Goal: Task Accomplishment & Management: Manage account settings

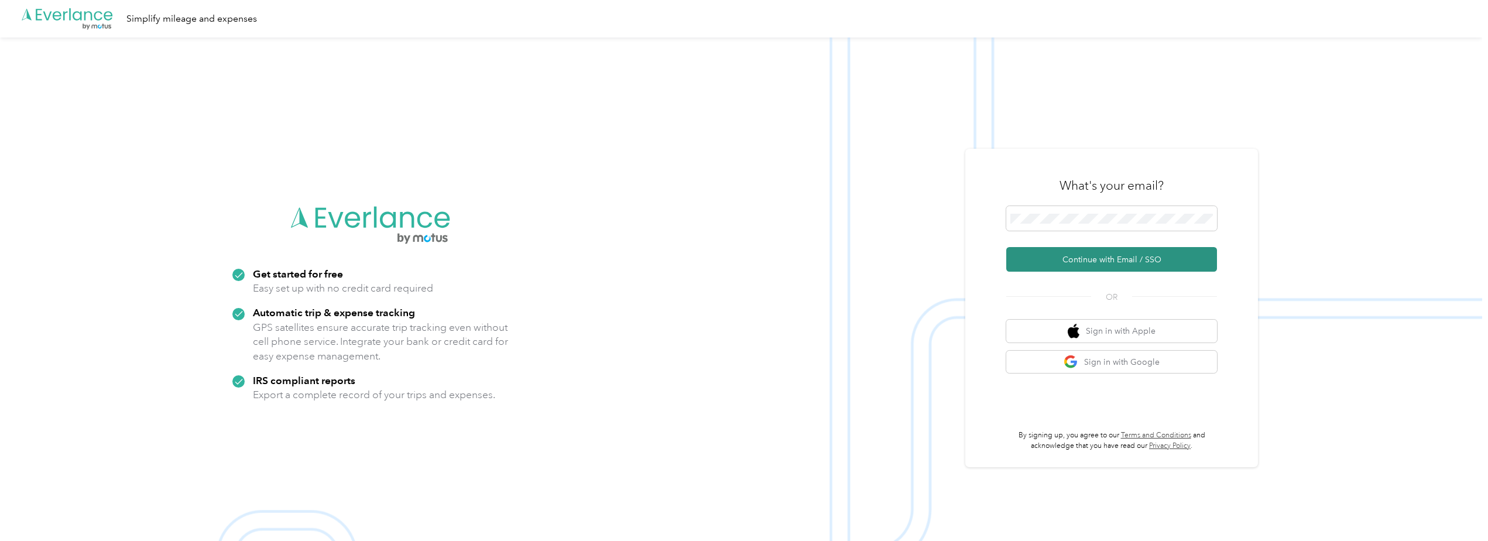
click at [1106, 254] on button "Continue with Email / SSO" at bounding box center [1111, 259] width 211 height 25
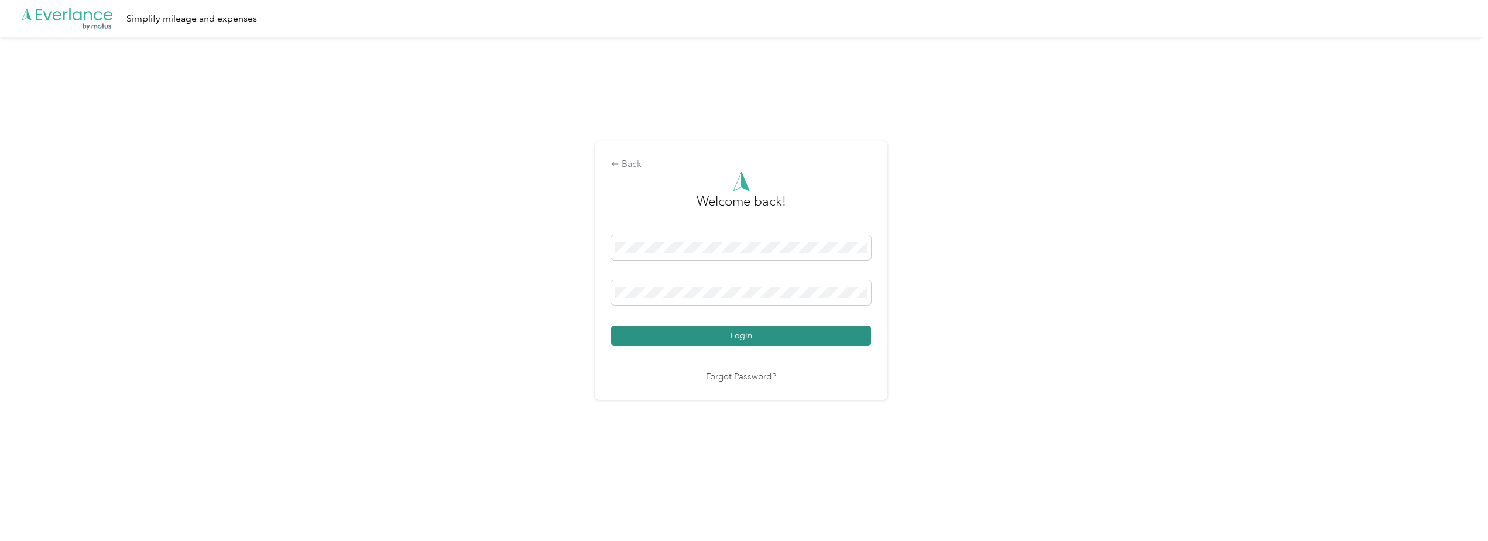
click at [732, 330] on button "Login" at bounding box center [741, 335] width 260 height 20
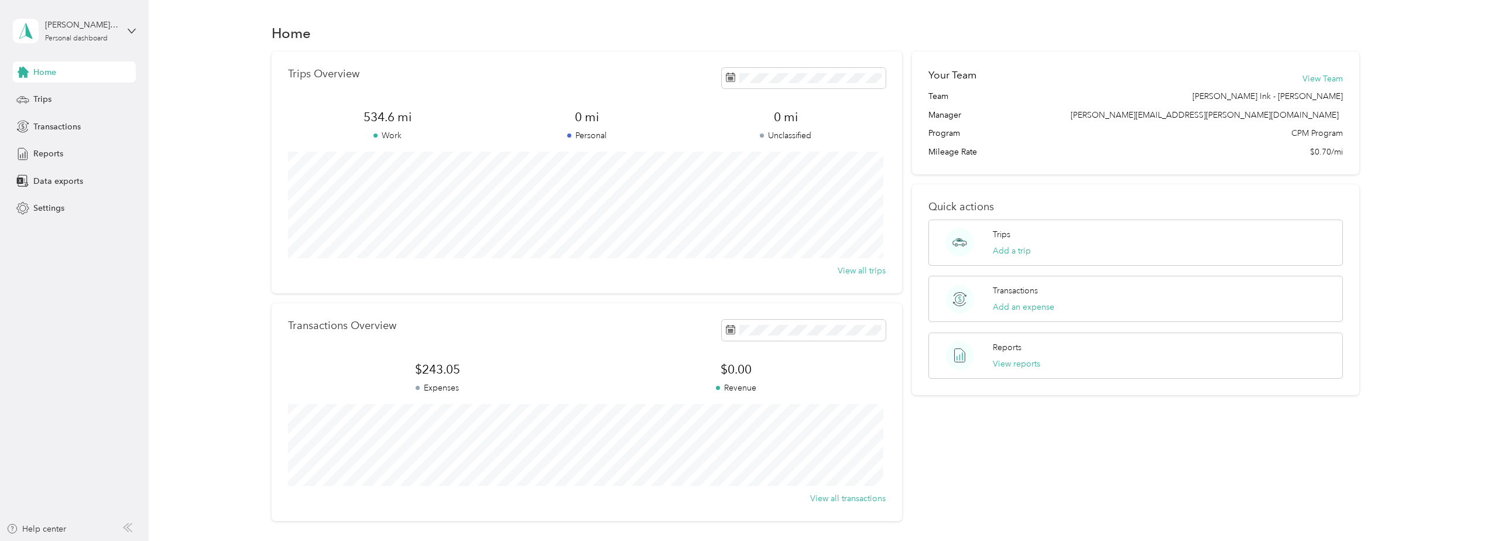
drag, startPoint x: 197, startPoint y: 169, endPoint x: 183, endPoint y: 170, distance: 14.2
click at [194, 168] on div "Trips Overview 534.6 mi Work 0 mi Personal 0 mi Unclassified View all trips Tra…" at bounding box center [815, 286] width 1305 height 469
click at [61, 128] on span "Transactions" at bounding box center [56, 127] width 47 height 12
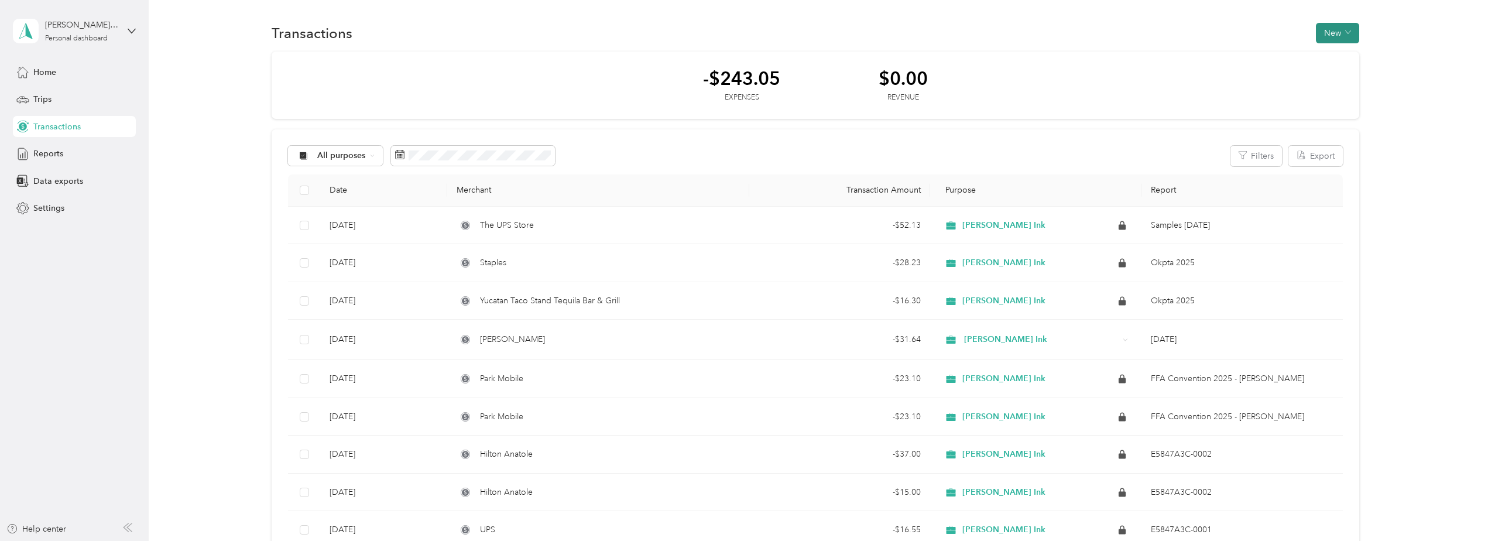
click at [1327, 29] on button "New" at bounding box center [1337, 33] width 43 height 20
click at [1335, 56] on span "Expense" at bounding box center [1332, 55] width 32 height 12
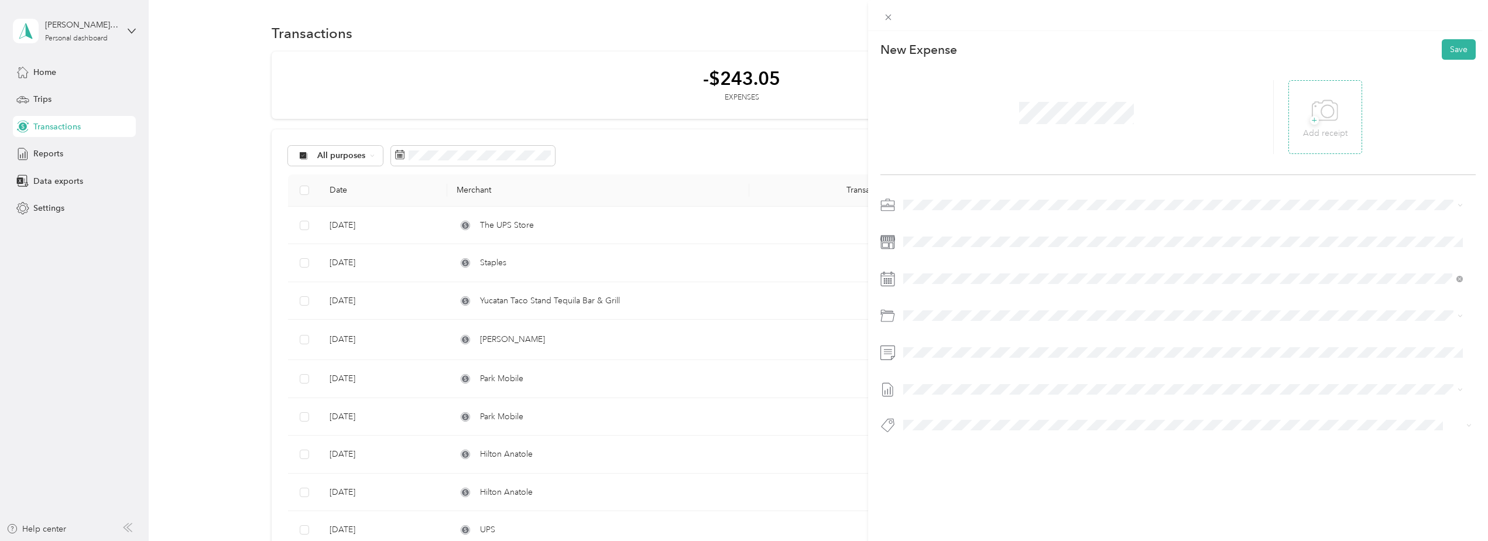
click at [1320, 118] on icon at bounding box center [1325, 111] width 26 height 32
click at [929, 345] on icon at bounding box center [932, 344] width 6 height 11
click at [975, 423] on div "17" at bounding box center [972, 422] width 15 height 15
click at [936, 309] on span at bounding box center [1187, 315] width 577 height 19
click at [1022, 467] on div "New Expense Save" at bounding box center [1178, 256] width 620 height 451
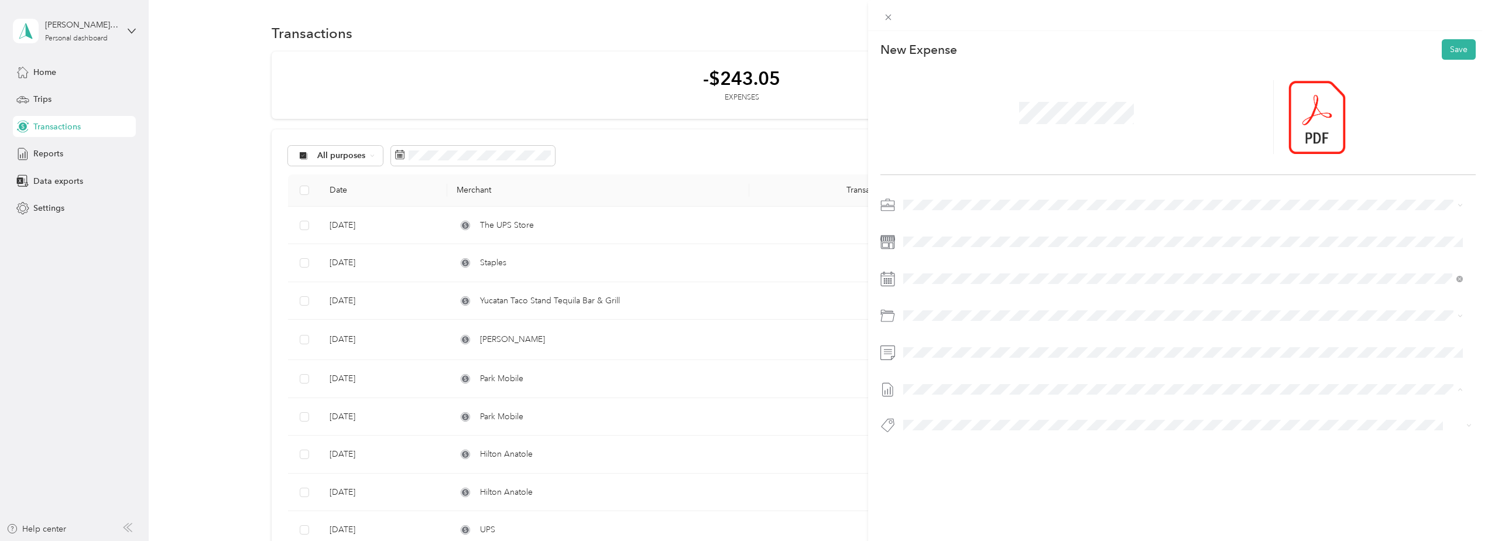
drag, startPoint x: 1006, startPoint y: 459, endPoint x: 1173, endPoint y: 412, distance: 174.0
click at [1007, 459] on div "New Expense Save" at bounding box center [1178, 256] width 620 height 451
click at [1445, 52] on button "Save" at bounding box center [1459, 49] width 34 height 20
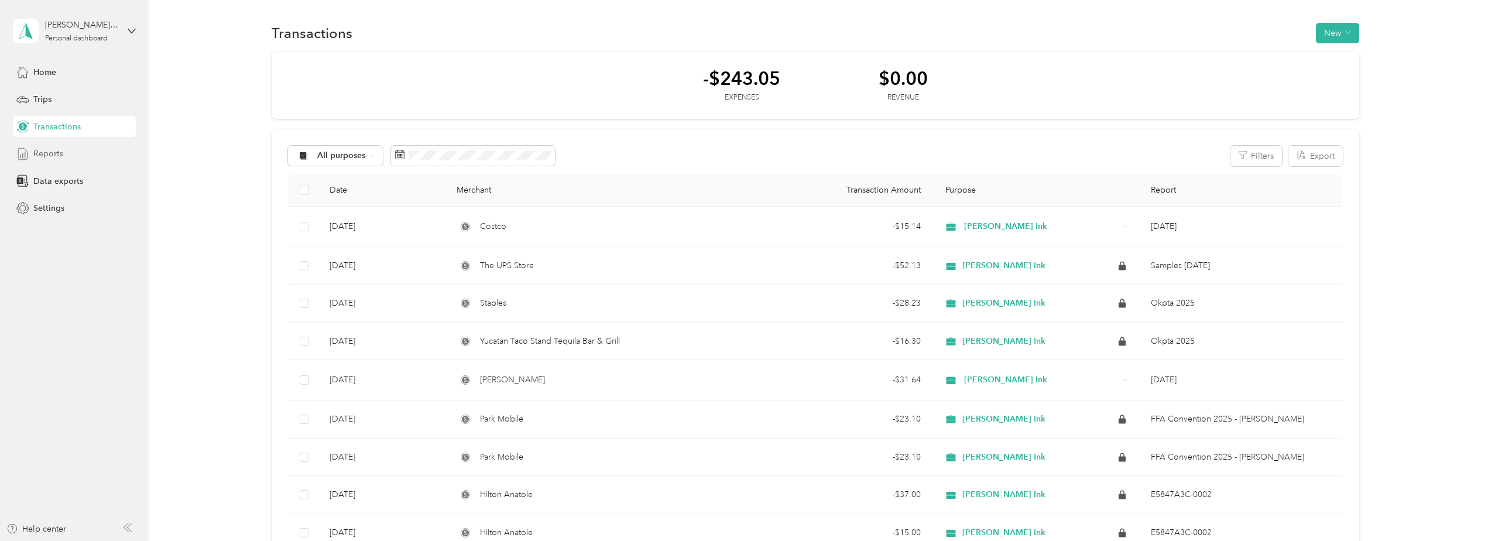
click at [71, 152] on div "Reports" at bounding box center [74, 153] width 123 height 21
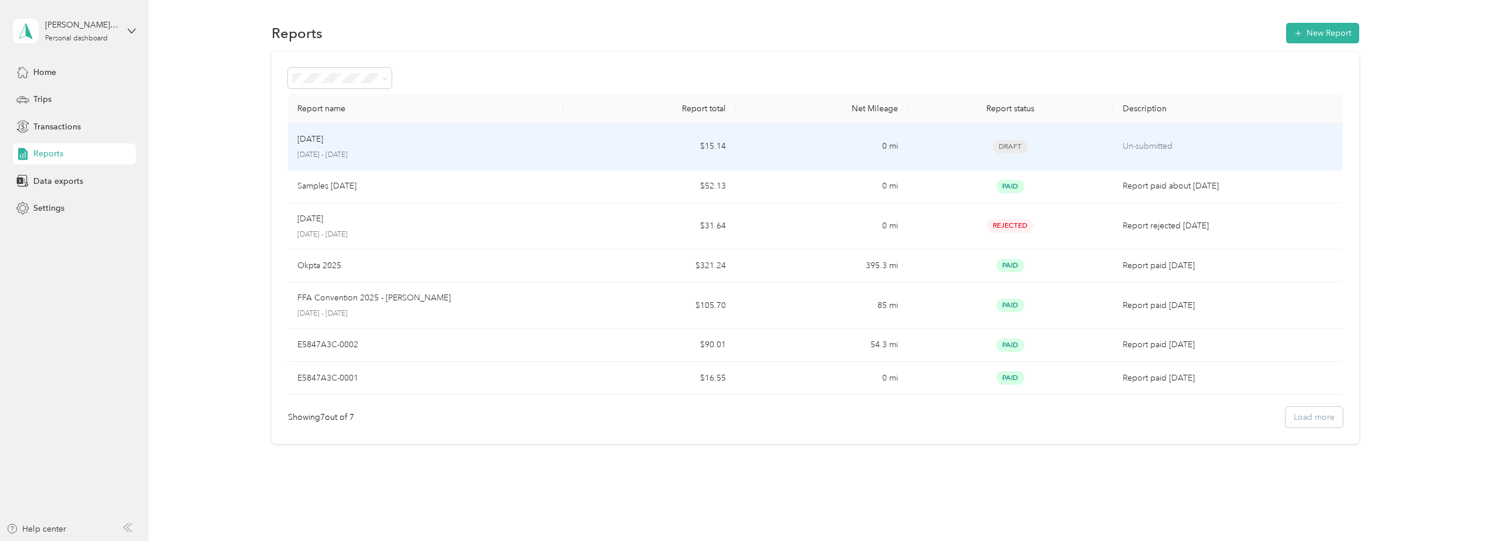
click at [514, 147] on div "Sep [DATE] - [DATE]" at bounding box center [425, 147] width 256 height 28
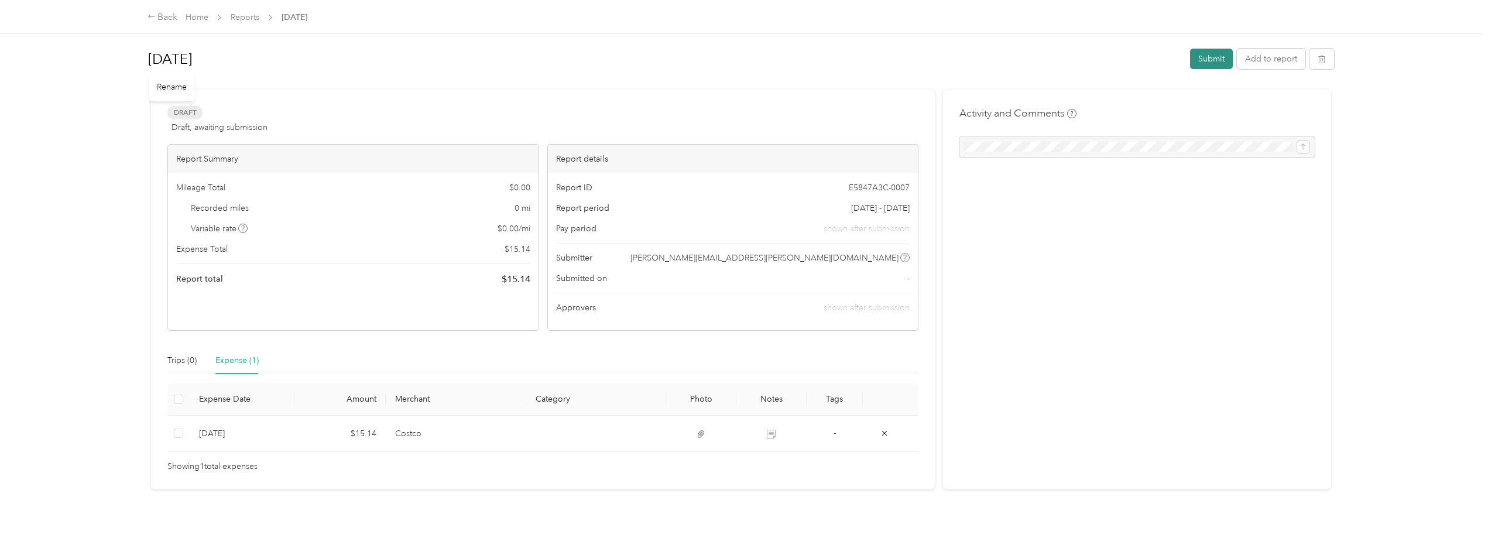
click at [1200, 56] on button "Submit" at bounding box center [1211, 59] width 43 height 20
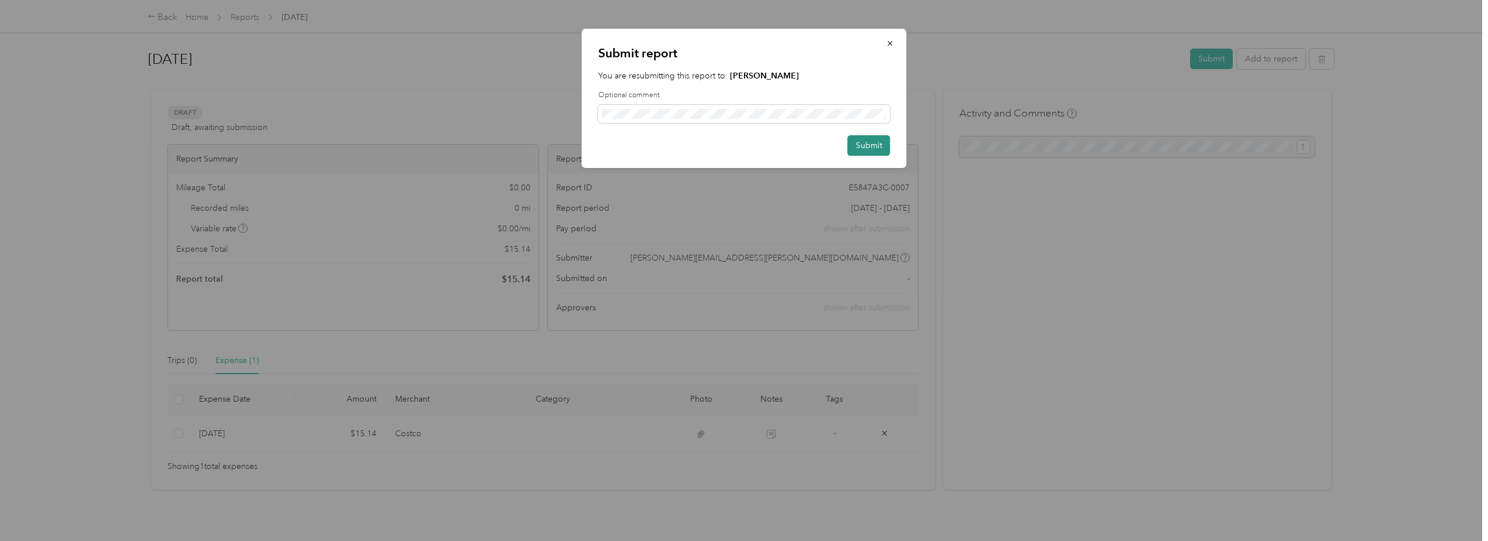
click at [860, 150] on button "Submit" at bounding box center [869, 145] width 43 height 20
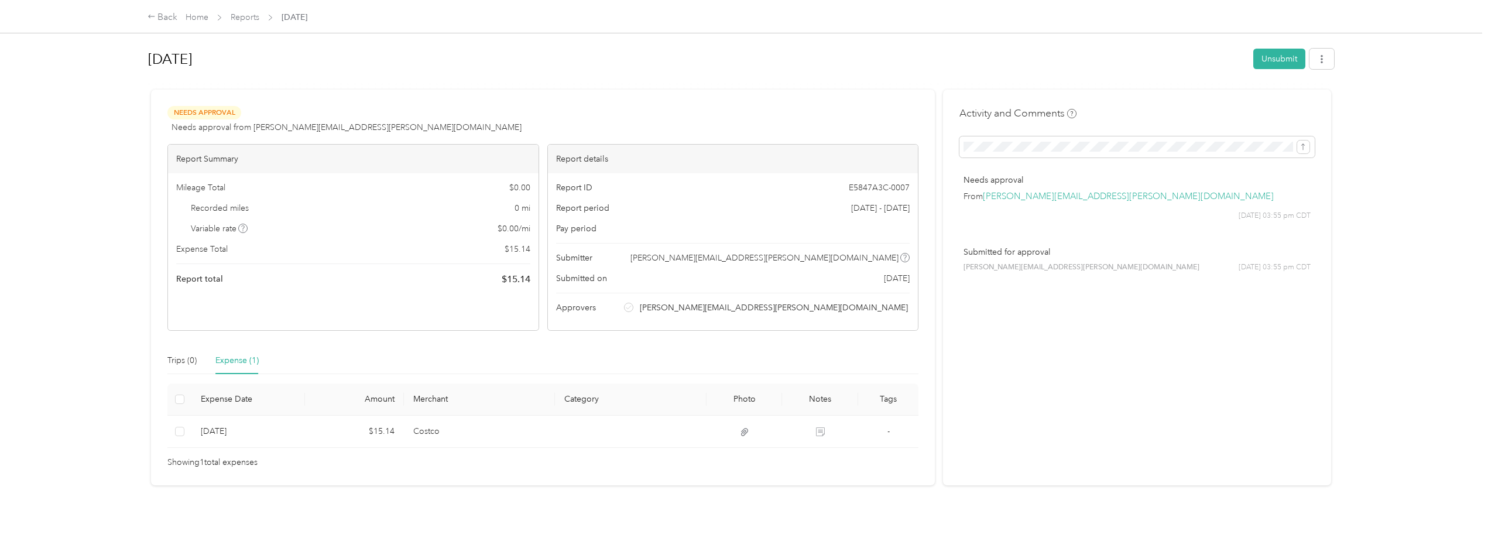
click at [454, 102] on div "Needs Approval Needs approval from [PERSON_NAME][EMAIL_ADDRESS][PERSON_NAME][DO…" at bounding box center [543, 288] width 784 height 396
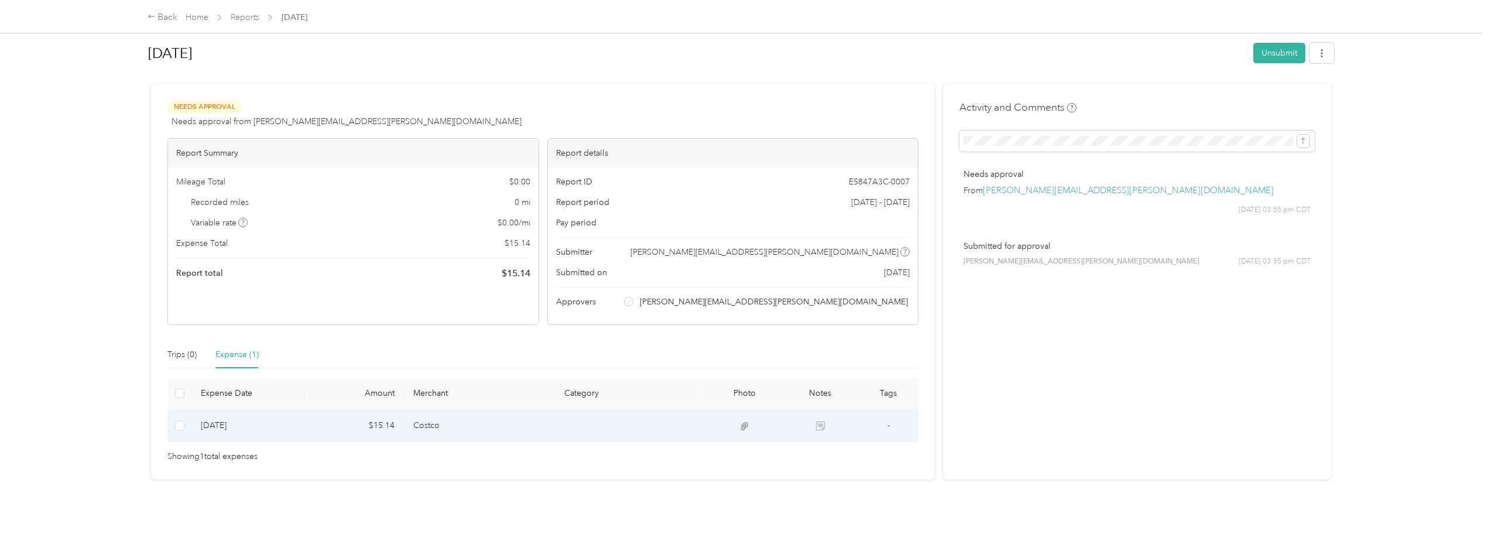
click at [335, 416] on td "$15.14" at bounding box center [354, 426] width 98 height 32
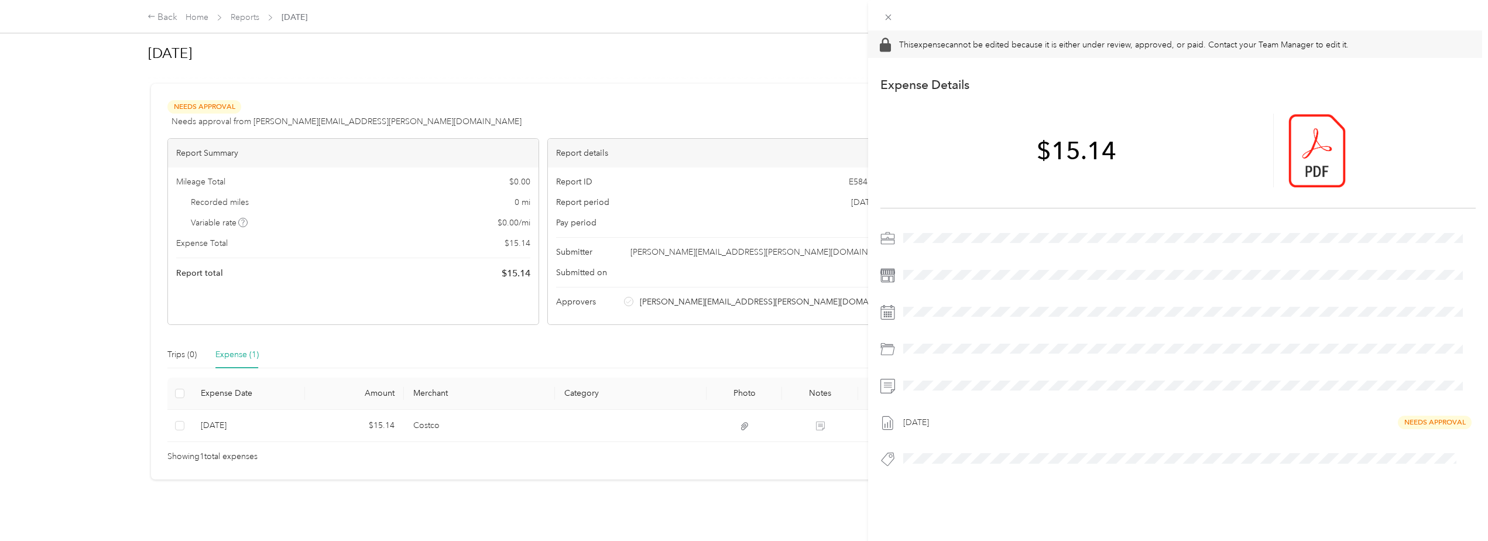
click at [681, 348] on div "This expense cannot be edited because it is either under review, approved, or p…" at bounding box center [744, 270] width 1488 height 541
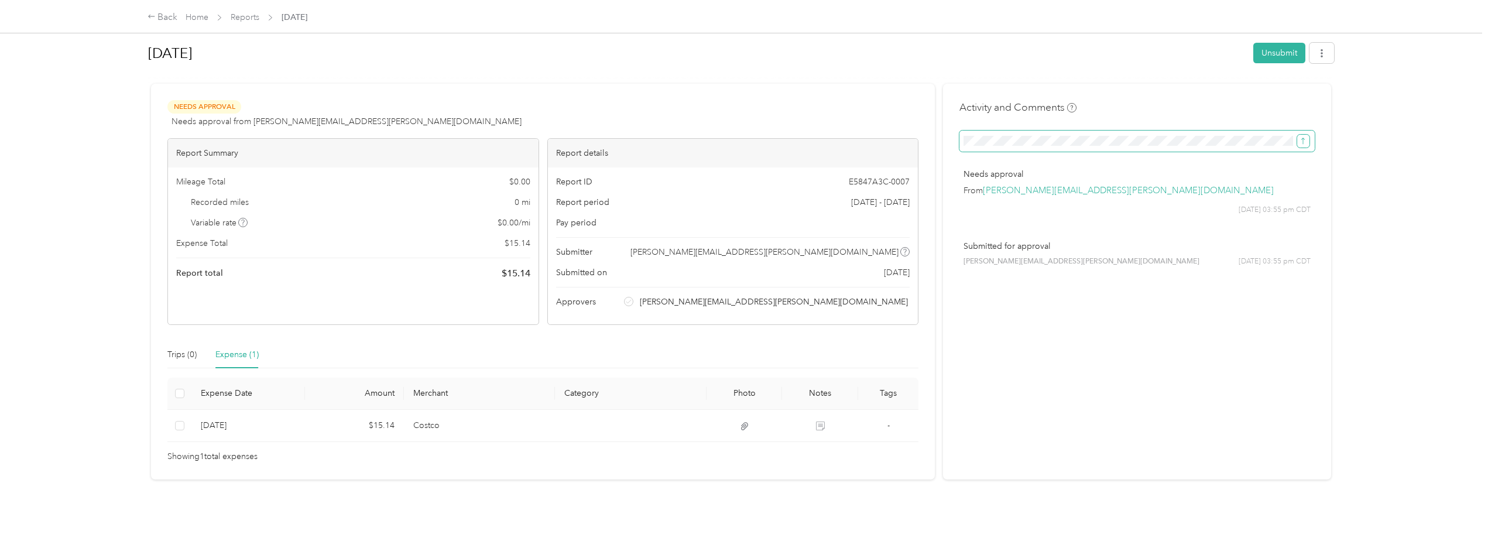
click at [1297, 135] on button "submit" at bounding box center [1303, 141] width 12 height 13
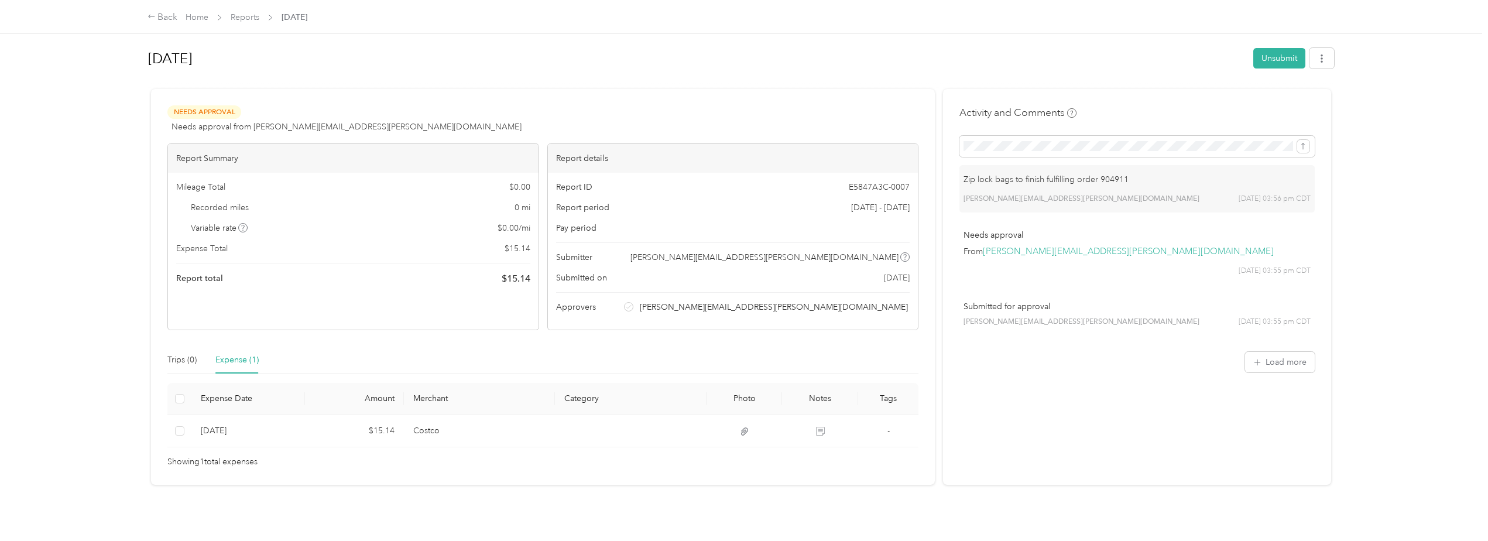
scroll to position [0, 0]
